Goal: Check status: Check status

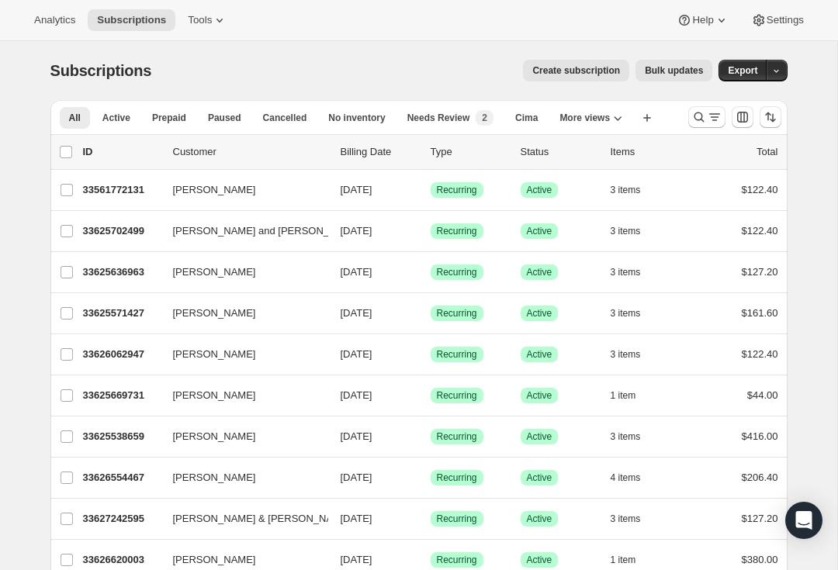
click at [696, 112] on icon "Search and filter results" at bounding box center [699, 117] width 16 height 16
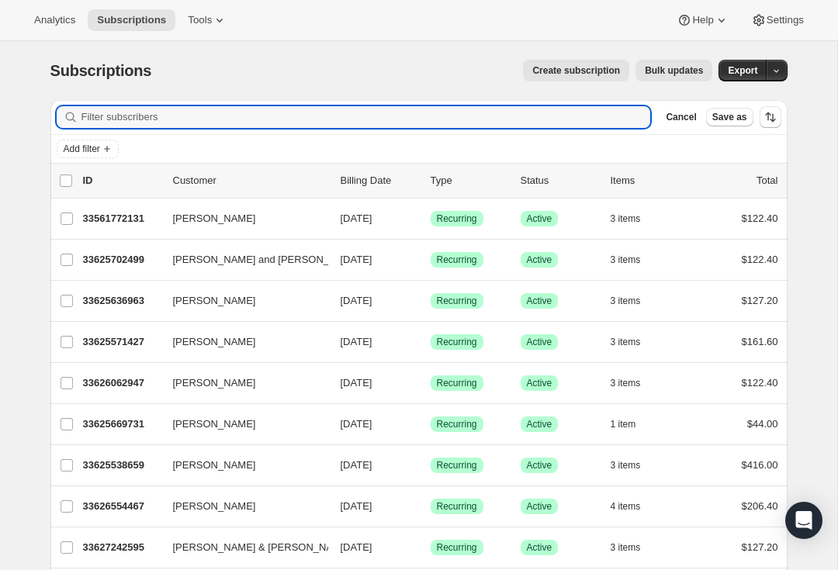
click at [144, 119] on input "Filter subscribers" at bounding box center [365, 117] width 569 height 22
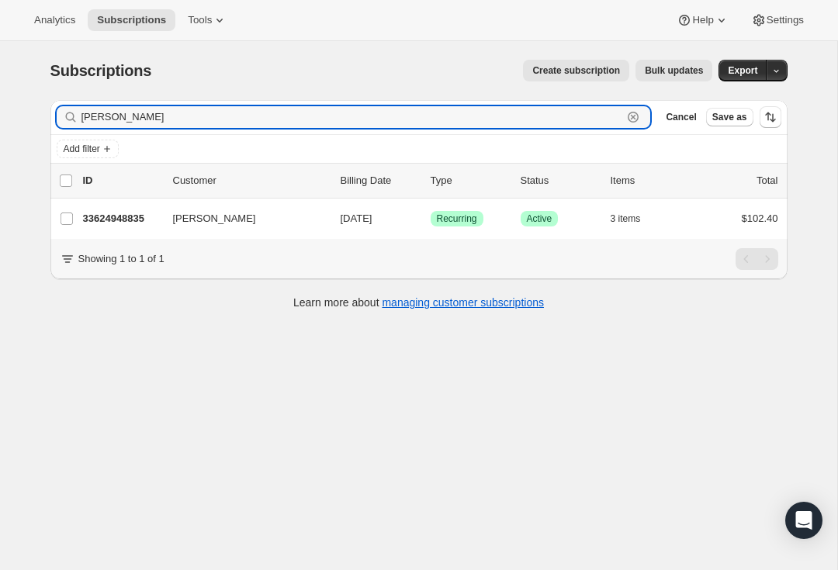
type input "[PERSON_NAME]"
click at [119, 216] on p "33624948835" at bounding box center [122, 219] width 78 height 16
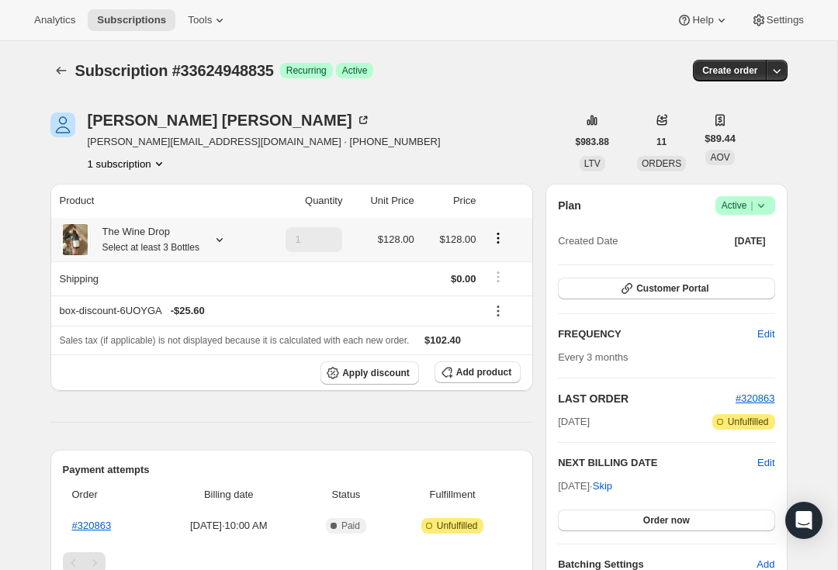
click at [227, 243] on icon at bounding box center [220, 240] width 16 height 16
click at [225, 244] on icon at bounding box center [220, 240] width 16 height 16
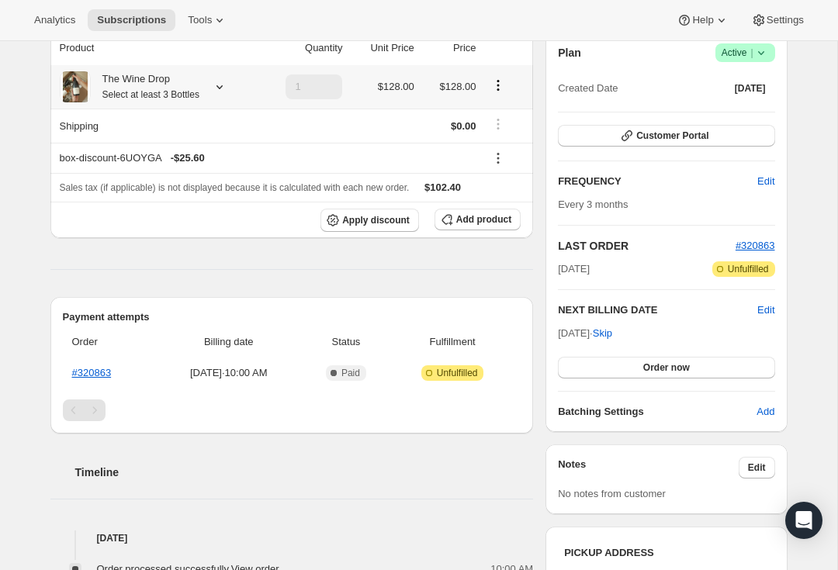
scroll to position [149, 0]
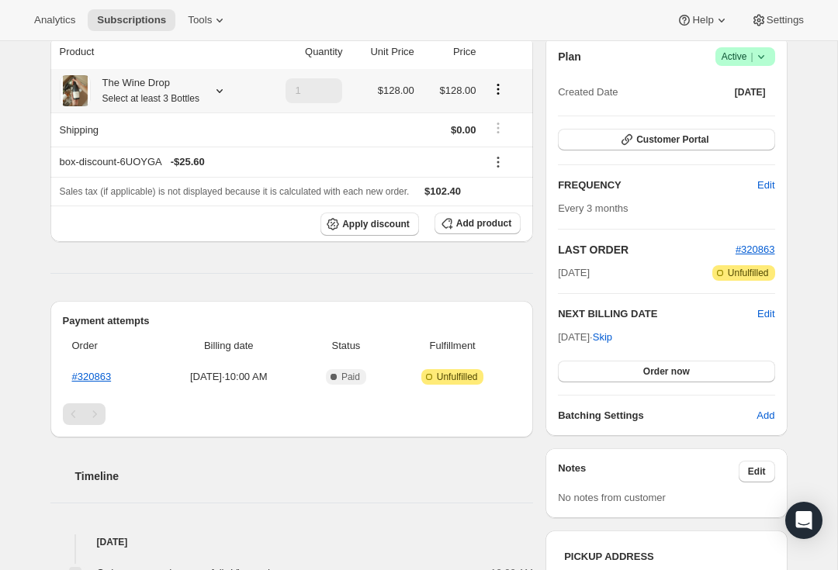
click at [220, 95] on icon at bounding box center [220, 91] width 16 height 16
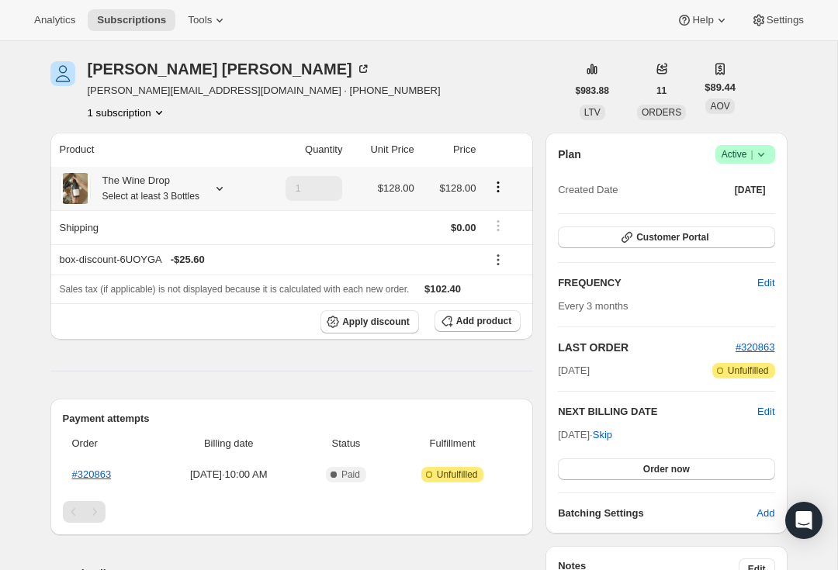
scroll to position [39, 0]
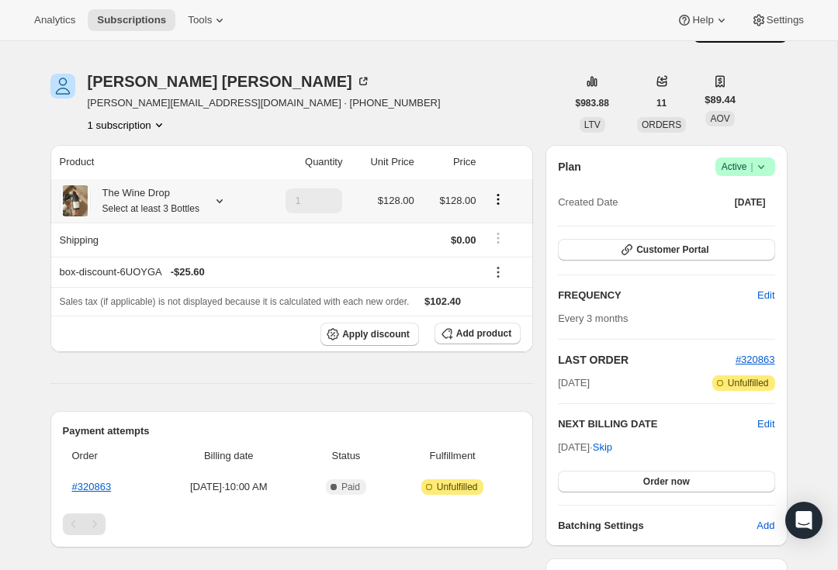
click at [750, 363] on span "#320863" at bounding box center [755, 360] width 40 height 12
